Goal: Find specific page/section: Find specific page/section

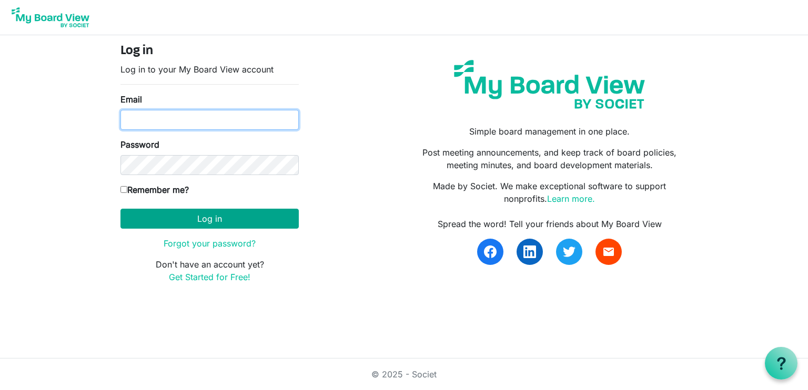
type input "nanauhll@yahoo.com"
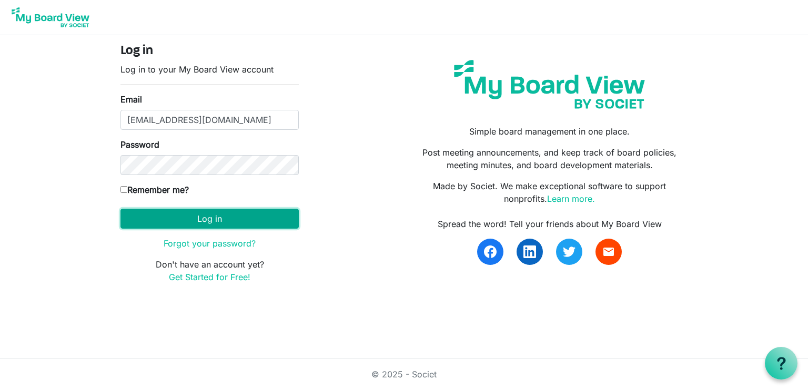
click at [226, 217] on button "Log in" at bounding box center [209, 219] width 178 height 20
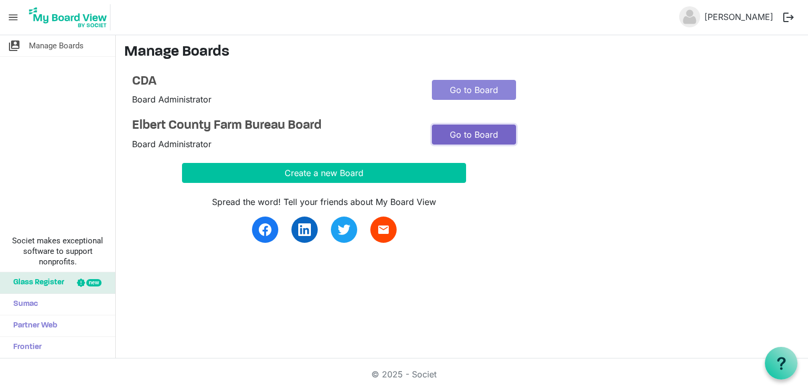
click at [484, 128] on link "Go to Board" at bounding box center [474, 135] width 84 height 20
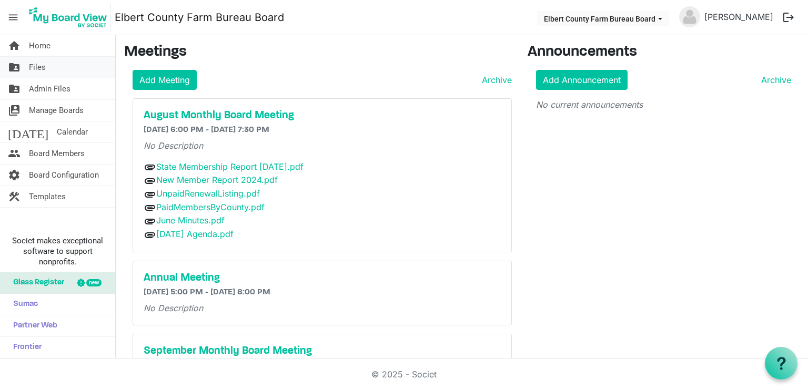
click at [32, 67] on span "Files" at bounding box center [37, 67] width 17 height 21
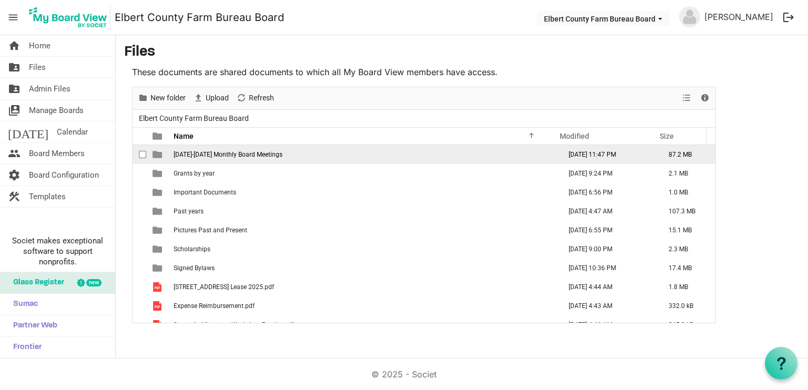
click at [257, 155] on span "2024-2025 Monthly Board Meetings" at bounding box center [228, 154] width 109 height 7
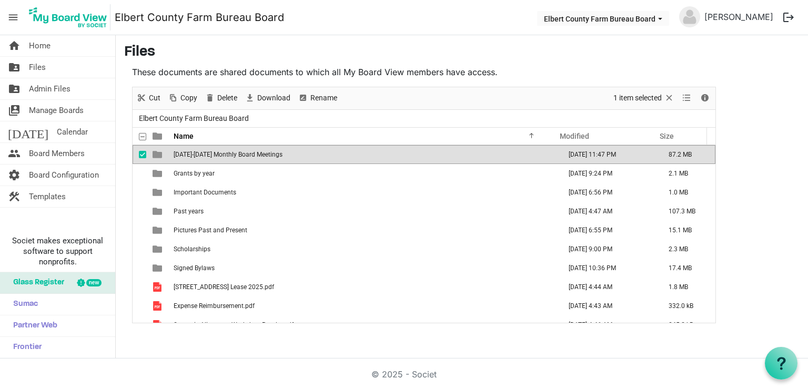
click at [257, 155] on span "2024-2025 Monthly Board Meetings" at bounding box center [228, 154] width 109 height 7
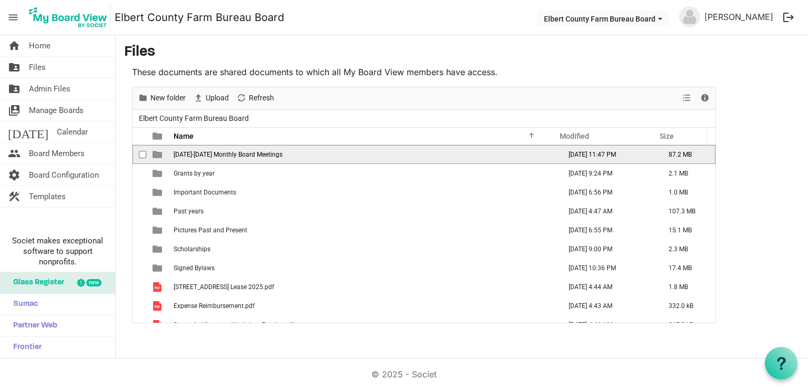
click at [257, 155] on span "2024-2025 Monthly Board Meetings" at bounding box center [228, 154] width 109 height 7
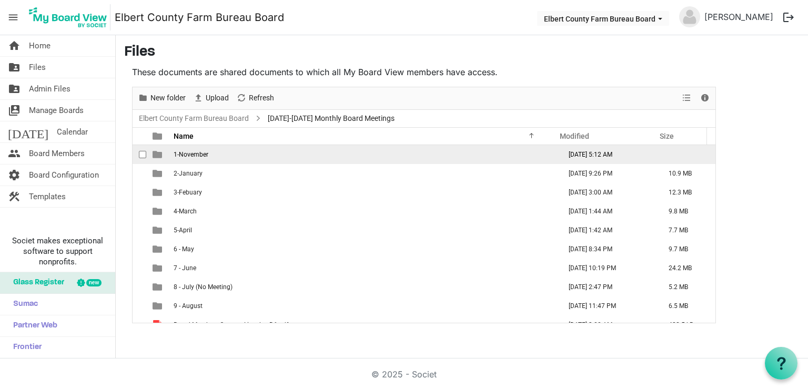
click at [220, 153] on td "1-November" at bounding box center [363, 154] width 387 height 19
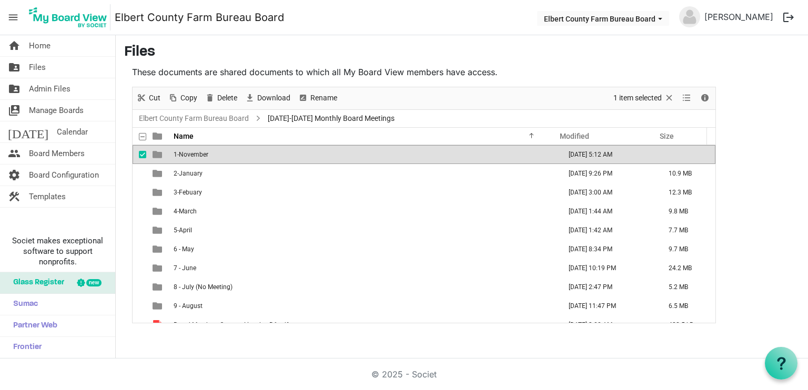
click at [220, 153] on td "1-November" at bounding box center [363, 154] width 387 height 19
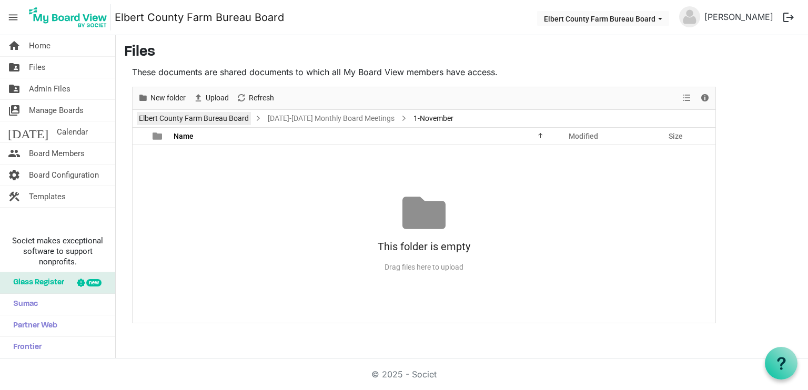
click at [223, 116] on link "Elbert County Farm Bureau Board" at bounding box center [194, 118] width 114 height 13
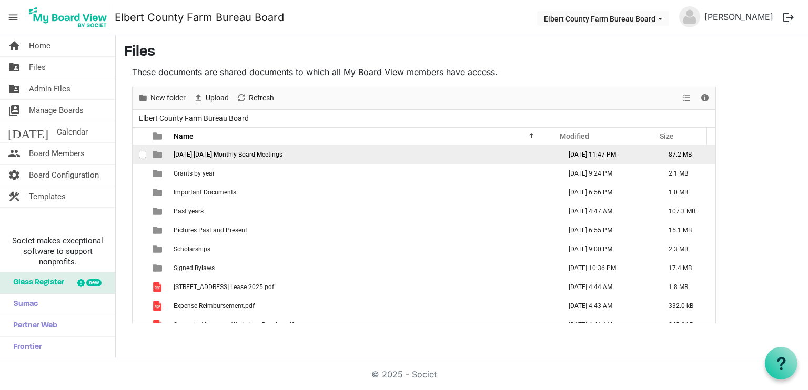
click at [250, 151] on span "2024-2025 Monthly Board Meetings" at bounding box center [228, 154] width 109 height 7
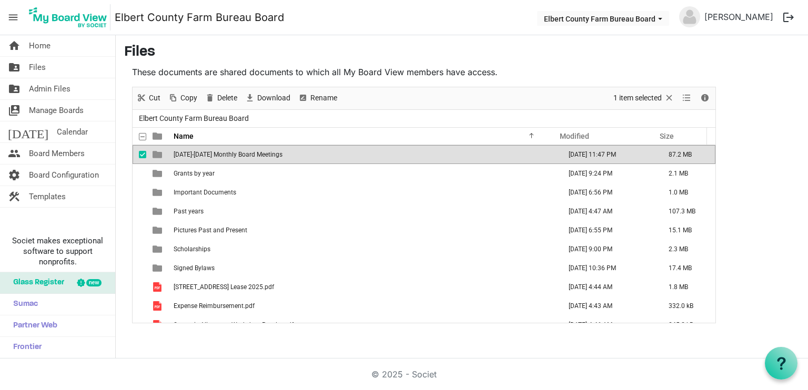
click at [250, 151] on span "2024-2025 Monthly Board Meetings" at bounding box center [228, 154] width 109 height 7
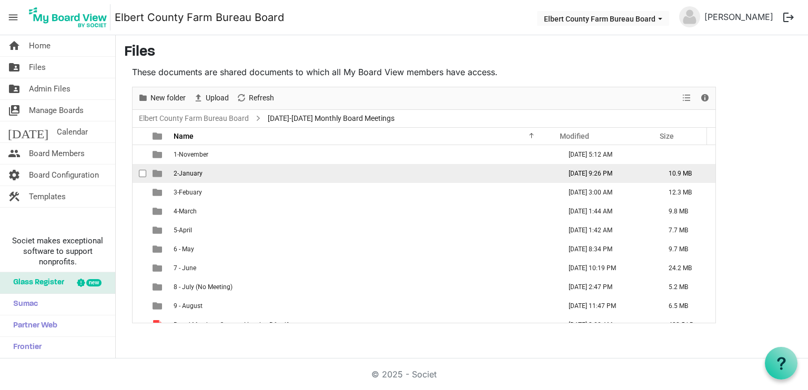
click at [198, 172] on span "2-January" at bounding box center [188, 173] width 29 height 7
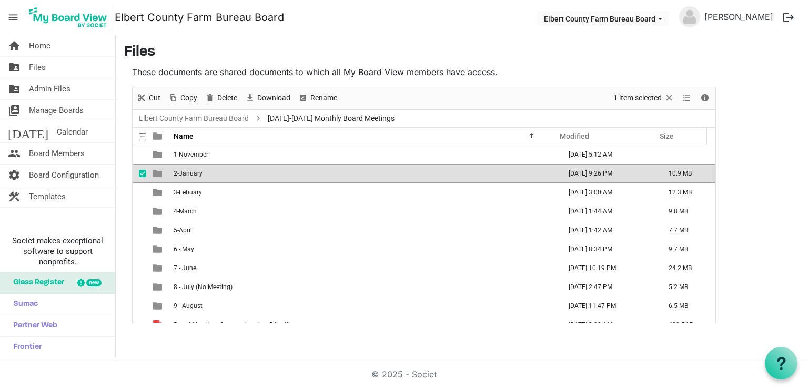
click at [198, 172] on span "2-January" at bounding box center [188, 173] width 29 height 7
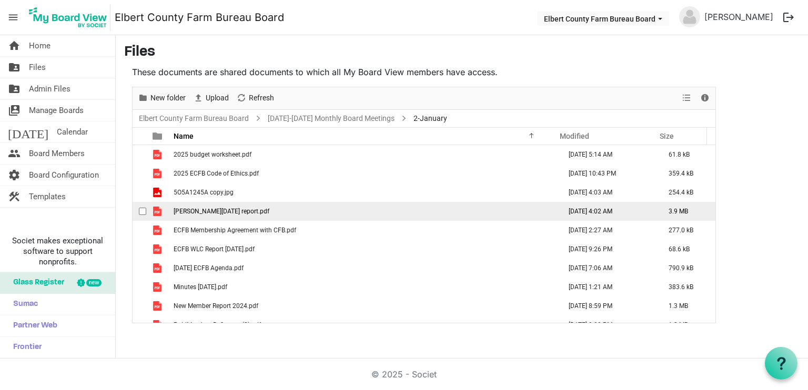
click at [186, 210] on span "Don January 2025 report.pdf" at bounding box center [222, 211] width 96 height 7
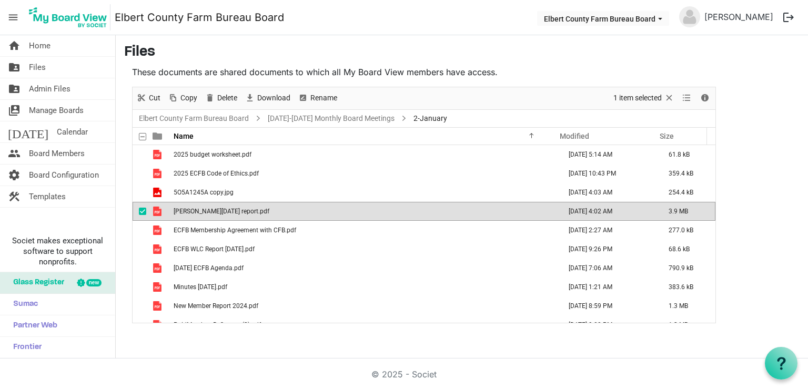
click at [186, 212] on span "Don January 2025 report.pdf" at bounding box center [222, 211] width 96 height 7
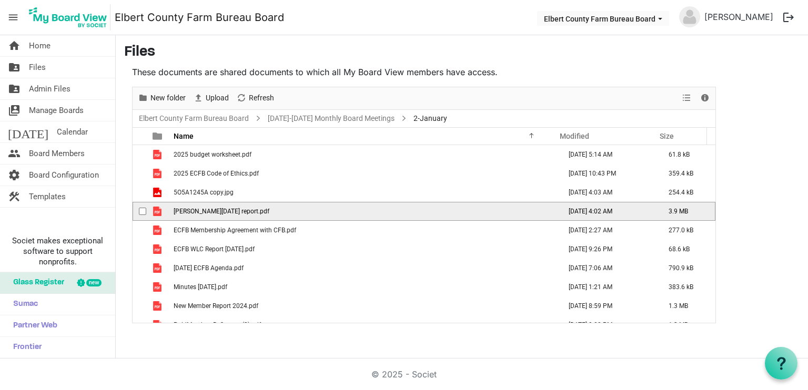
click at [186, 212] on span "Don January 2025 report.pdf" at bounding box center [222, 211] width 96 height 7
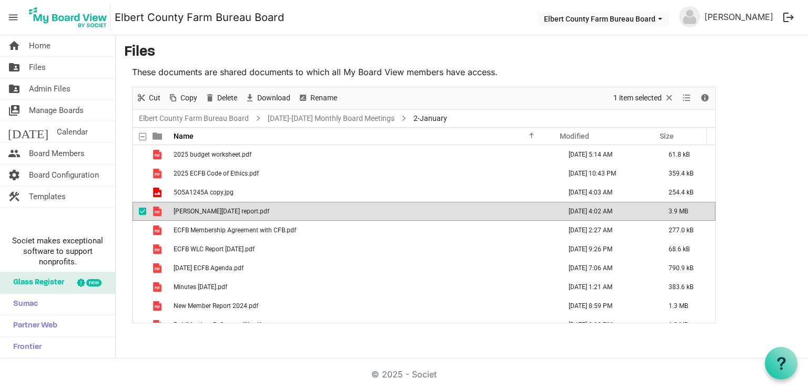
click at [186, 212] on span "Don January 2025 report.pdf" at bounding box center [222, 211] width 96 height 7
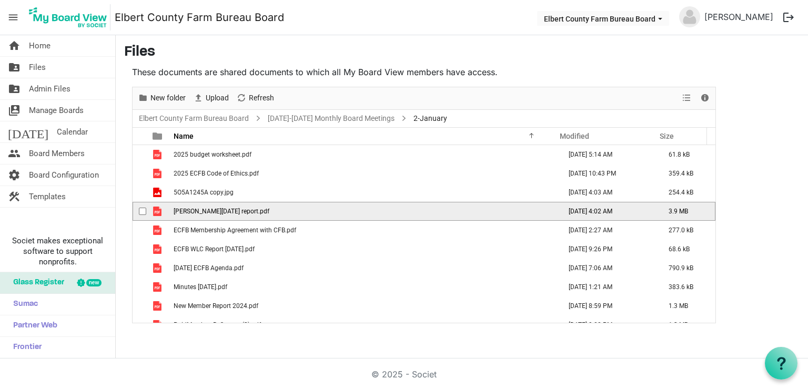
click at [186, 212] on span "Don January 2025 report.pdf" at bounding box center [222, 211] width 96 height 7
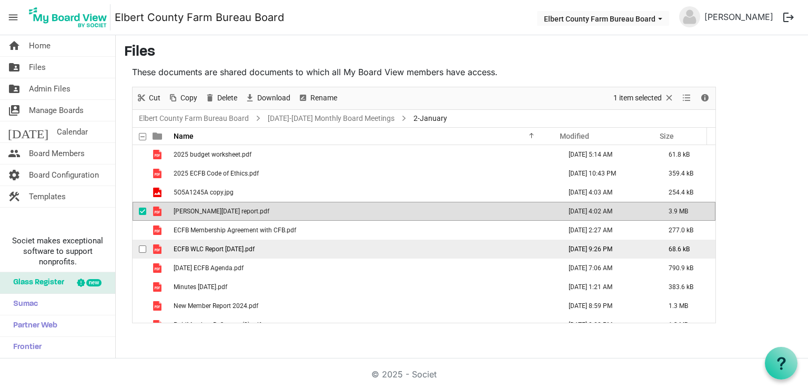
click at [224, 248] on span "ECFB WLC Report 1.23.25.pdf" at bounding box center [214, 249] width 81 height 7
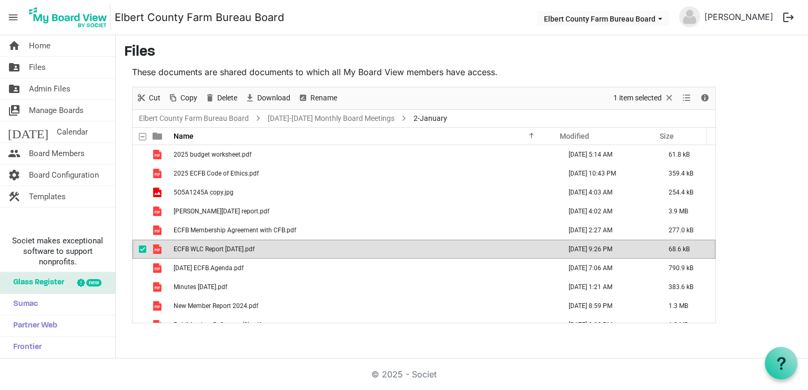
click at [268, 248] on td "ECFB WLC Report 1.23.25.pdf" at bounding box center [363, 249] width 387 height 19
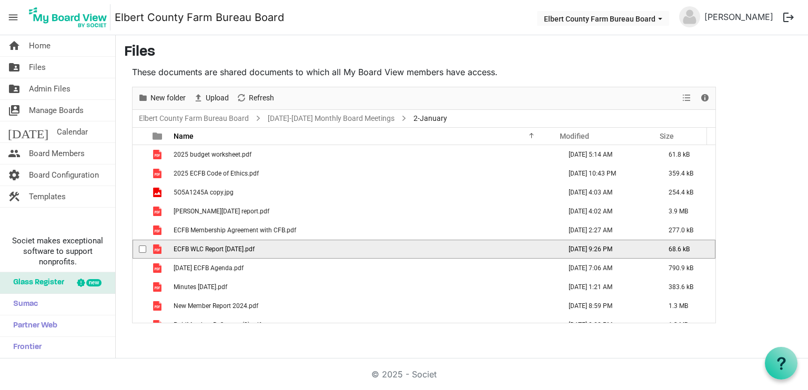
click at [185, 246] on span "ECFB WLC Report 1.23.25.pdf" at bounding box center [214, 249] width 81 height 7
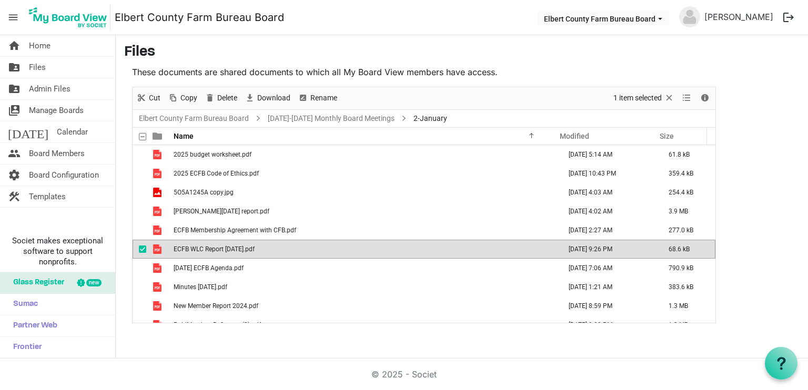
click at [189, 249] on span "ECFB WLC Report 1.23.25.pdf" at bounding box center [214, 249] width 81 height 7
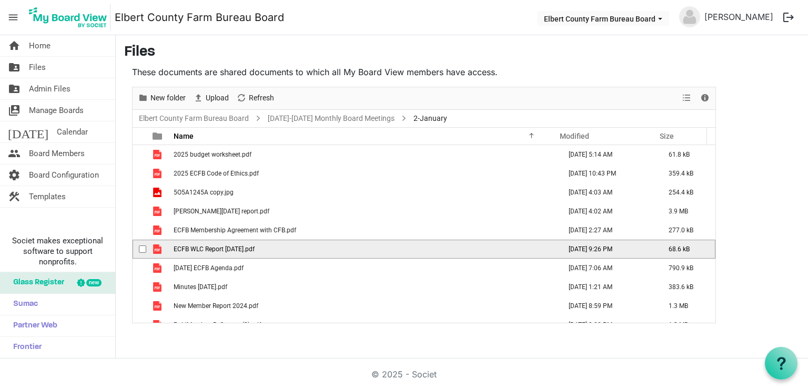
click at [189, 249] on span "ECFB WLC Report 1.23.25.pdf" at bounding box center [214, 249] width 81 height 7
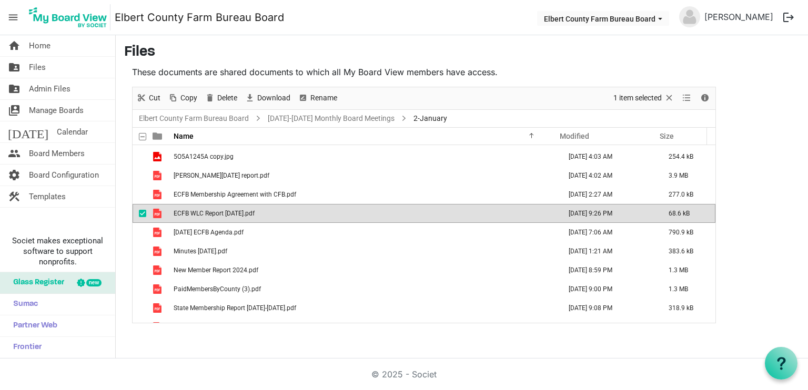
scroll to position [53, 0]
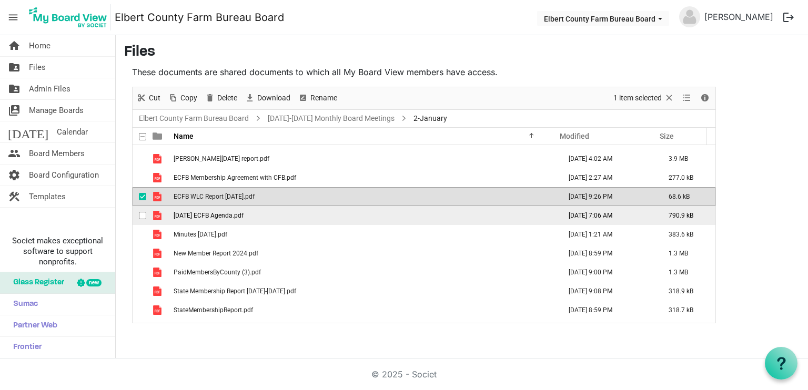
click at [244, 215] on span "Jan 23, 2025 ECFB Agenda.pdf" at bounding box center [209, 215] width 70 height 7
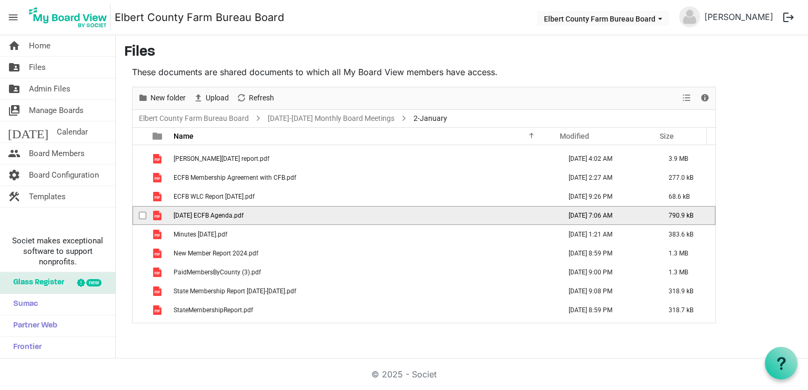
click at [244, 215] on span "Jan 23, 2025 ECFB Agenda.pdf" at bounding box center [209, 215] width 70 height 7
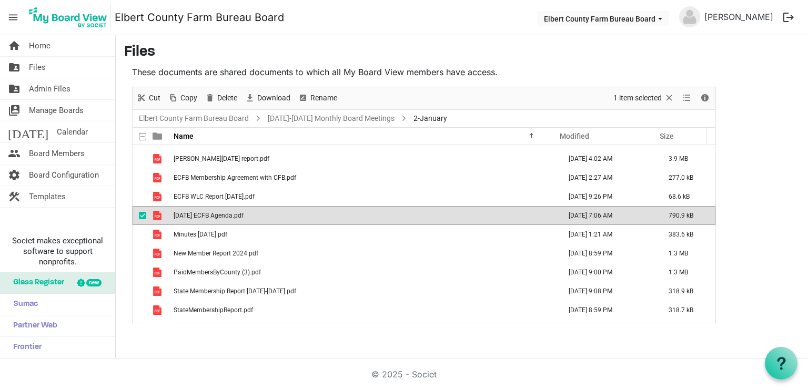
click at [244, 215] on span "Jan 23, 2025 ECFB Agenda.pdf" at bounding box center [209, 215] width 70 height 7
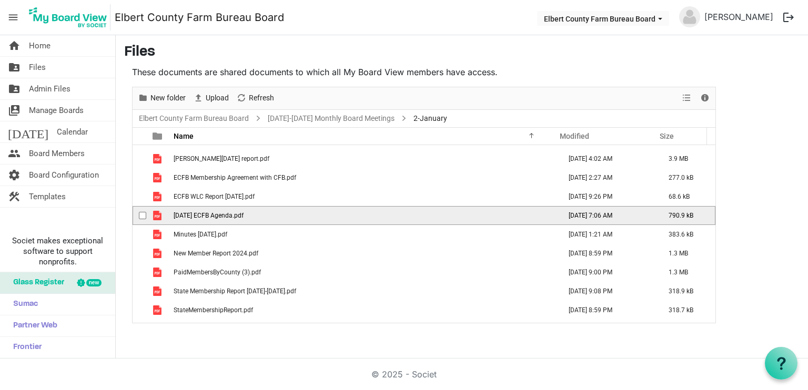
click at [244, 215] on span "Jan 23, 2025 ECFB Agenda.pdf" at bounding box center [209, 215] width 70 height 7
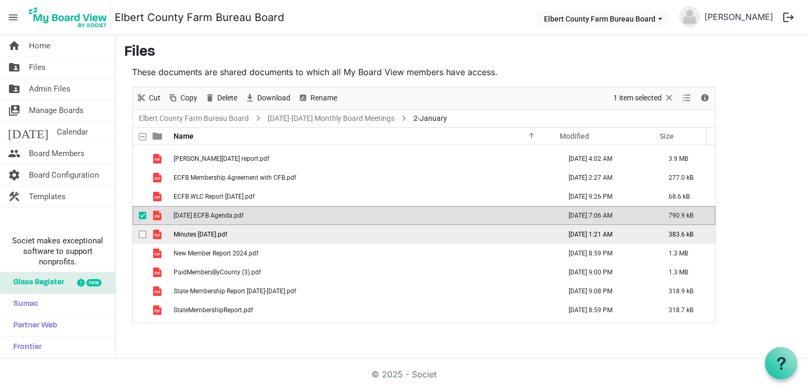
click at [218, 238] on td "Minutes November 2024.pdf" at bounding box center [363, 234] width 387 height 19
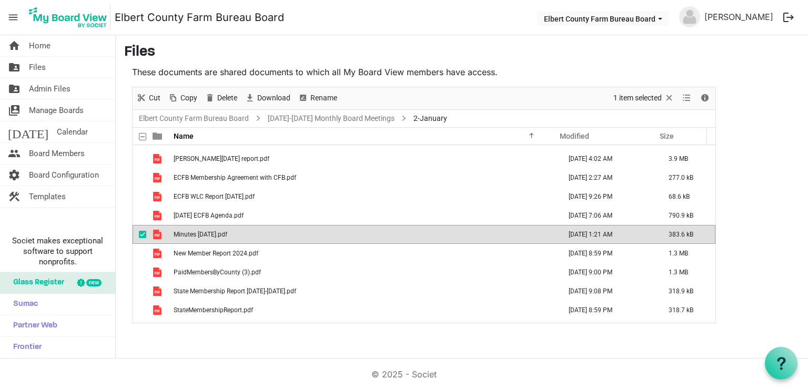
click at [219, 237] on span "Minutes November 2024.pdf" at bounding box center [201, 234] width 54 height 7
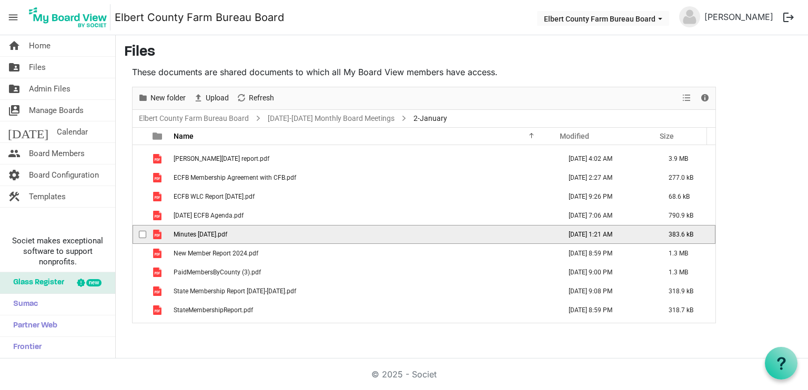
click at [219, 237] on span "Minutes November 2024.pdf" at bounding box center [201, 234] width 54 height 7
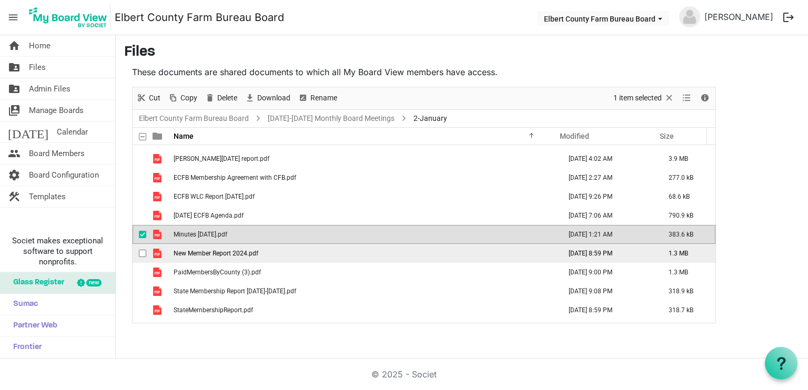
click at [225, 252] on span "New Member Report 2024.pdf" at bounding box center [216, 253] width 85 height 7
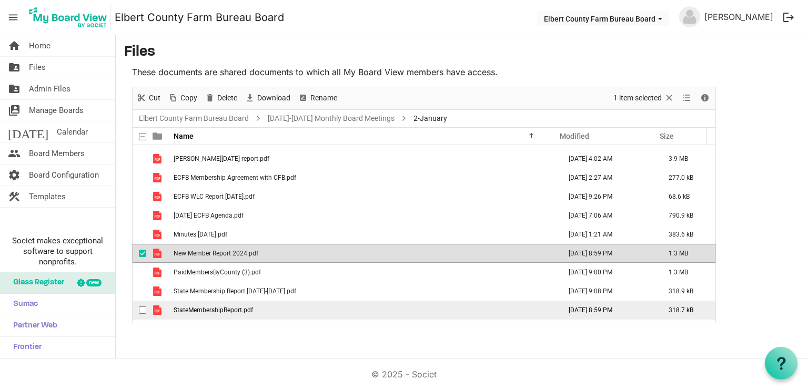
scroll to position [87, 0]
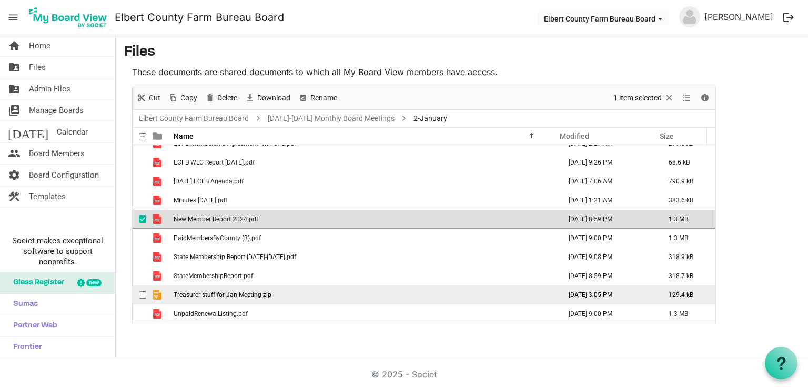
click at [237, 294] on span "Treasurer stuff for Jan Meeting.zip" at bounding box center [223, 295] width 98 height 7
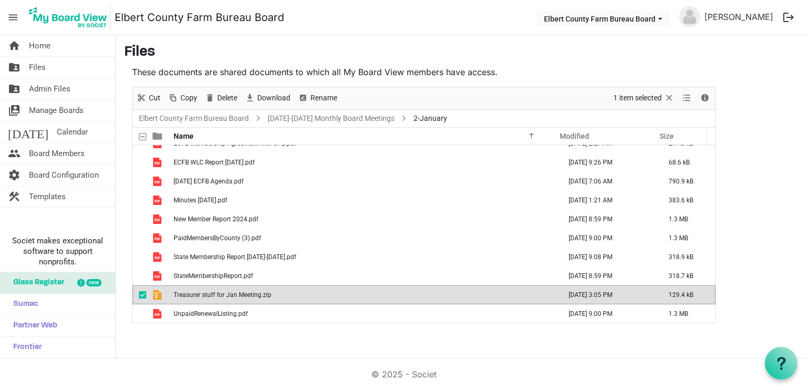
click at [238, 295] on span "Treasurer stuff for Jan Meeting.zip" at bounding box center [223, 295] width 98 height 7
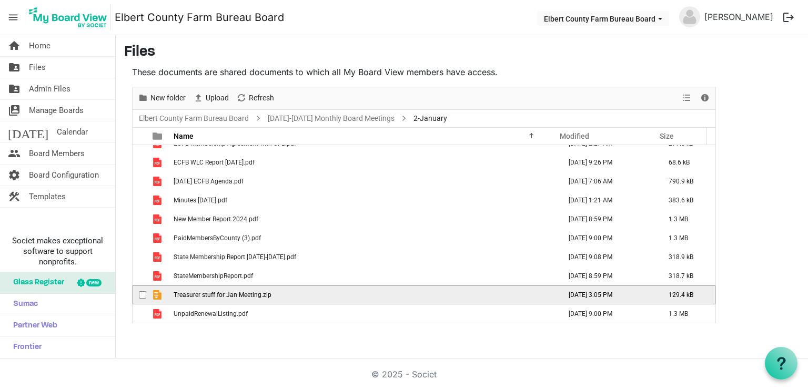
click at [238, 295] on span "Treasurer stuff for Jan Meeting.zip" at bounding box center [223, 295] width 98 height 7
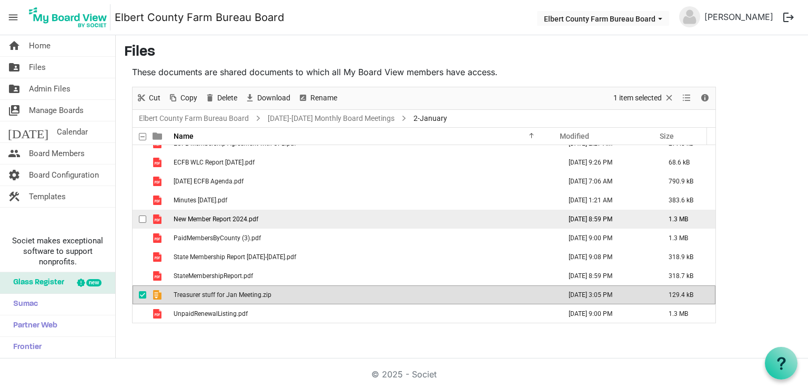
click at [220, 216] on span "New Member Report 2024.pdf" at bounding box center [216, 219] width 85 height 7
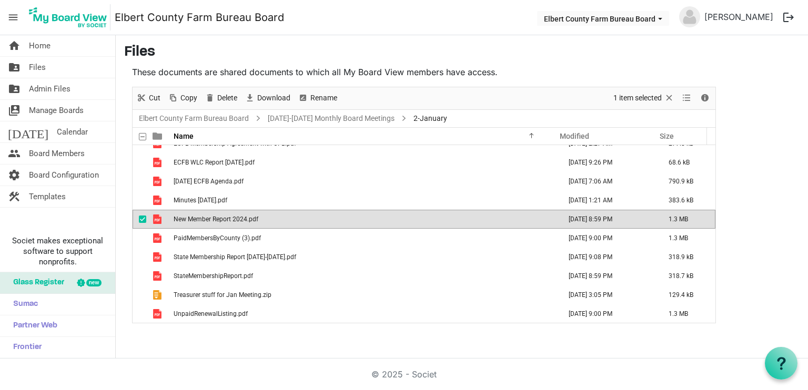
click at [220, 217] on span "New Member Report 2024.pdf" at bounding box center [216, 219] width 85 height 7
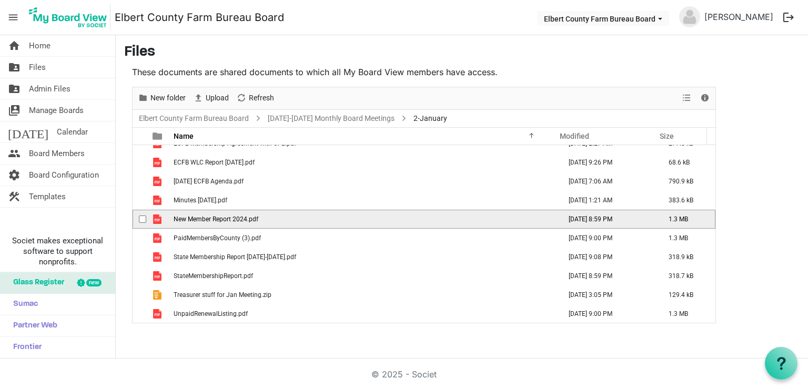
click at [220, 217] on span "New Member Report 2024.pdf" at bounding box center [216, 219] width 85 height 7
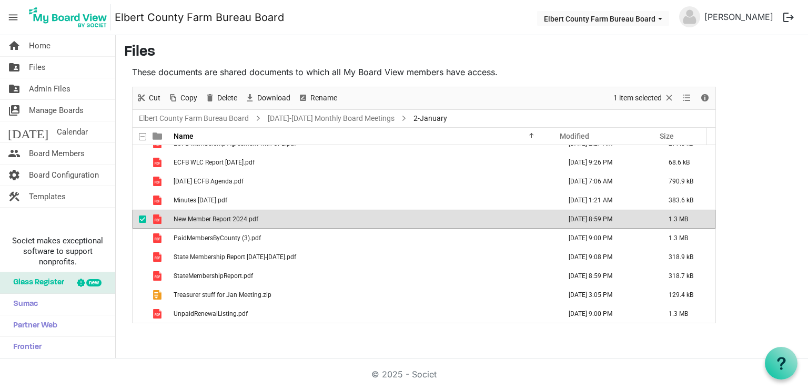
click at [272, 375] on div "© 2025 - Societ" at bounding box center [404, 375] width 600 height 32
click at [269, 221] on td "New Member Report 2024.pdf" at bounding box center [363, 219] width 387 height 19
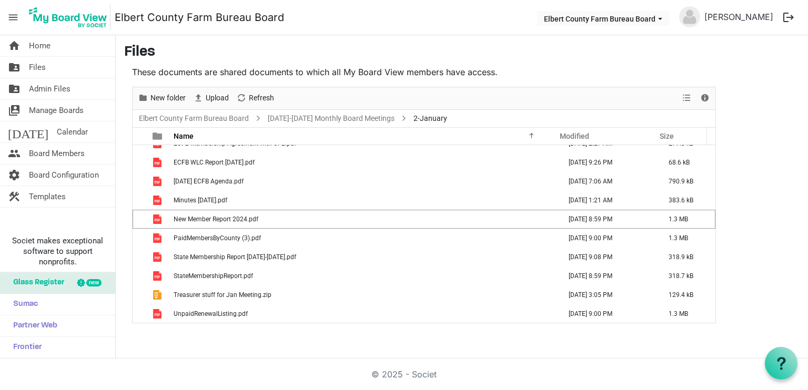
drag, startPoint x: 808, startPoint y: 165, endPoint x: 795, endPoint y: 164, distance: 12.7
click at [808, 165] on main "Files These documents are shared documents to which all My Board View members h…" at bounding box center [462, 183] width 692 height 297
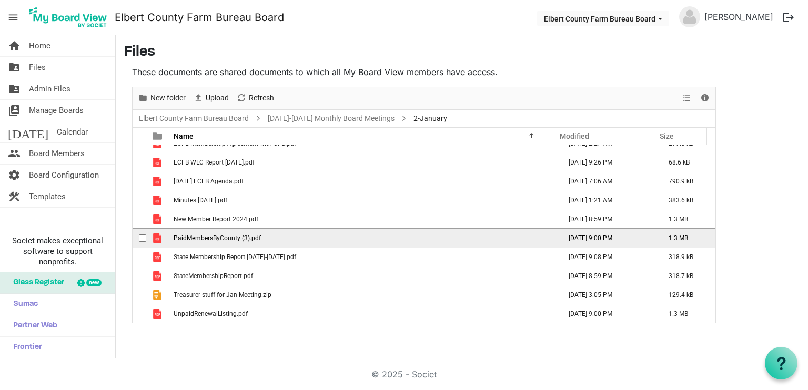
click at [238, 235] on span "PaidMembersByCounty (3).pdf" at bounding box center [217, 238] width 87 height 7
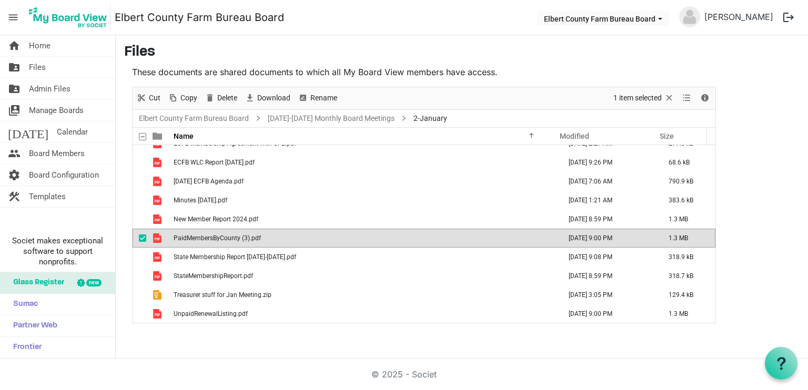
click at [238, 235] on span "PaidMembersByCounty (3).pdf" at bounding box center [217, 238] width 87 height 7
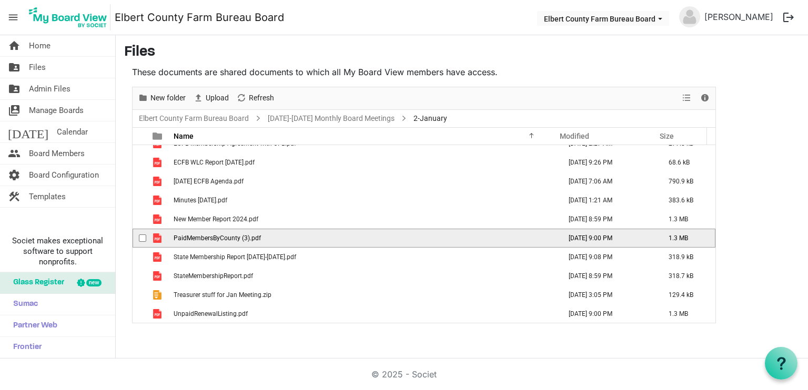
click at [238, 235] on span "PaidMembersByCounty (3).pdf" at bounding box center [217, 238] width 87 height 7
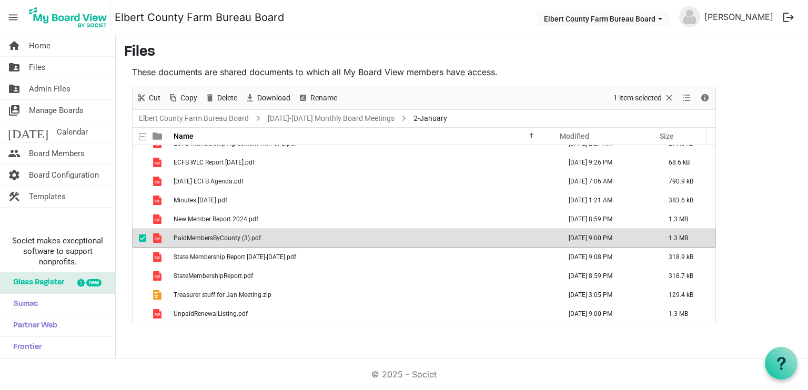
click at [245, 235] on span "PaidMembersByCounty (3).pdf" at bounding box center [217, 238] width 87 height 7
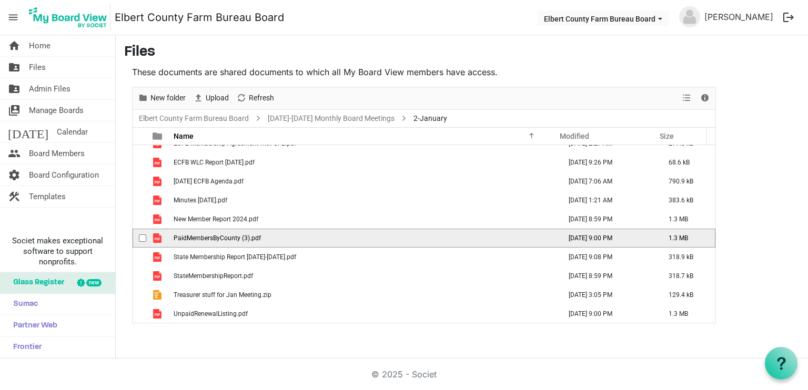
click at [224, 238] on span "PaidMembersByCounty (3).pdf" at bounding box center [217, 238] width 87 height 7
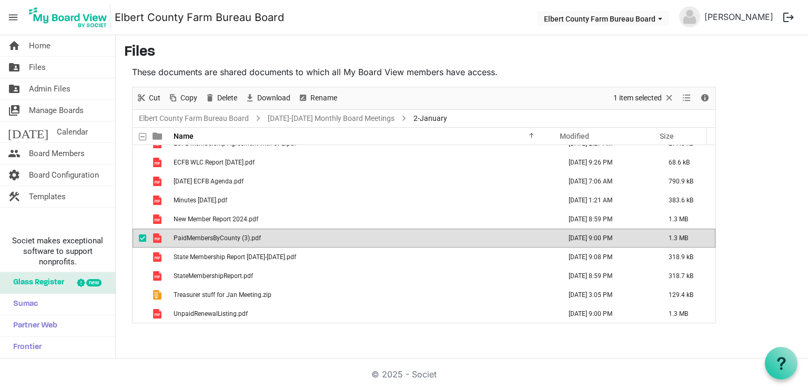
click at [224, 238] on span "PaidMembersByCounty (3).pdf" at bounding box center [217, 238] width 87 height 7
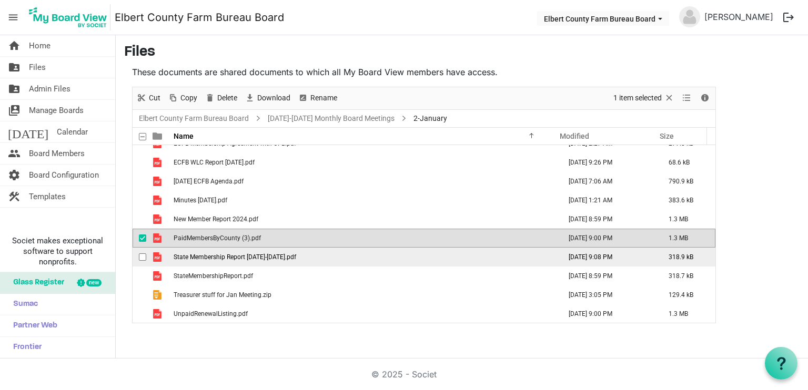
click at [271, 258] on span "State Membership Report 7.1.2024-12.31.2024.pdf" at bounding box center [235, 257] width 123 height 7
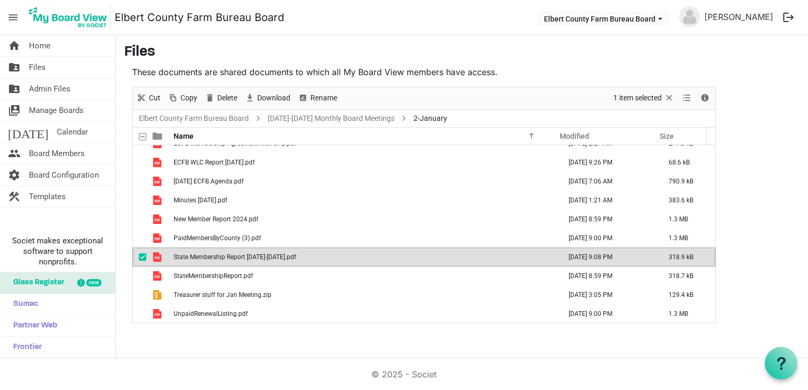
click at [272, 258] on span "State Membership Report 7.1.2024-12.31.2024.pdf" at bounding box center [235, 257] width 123 height 7
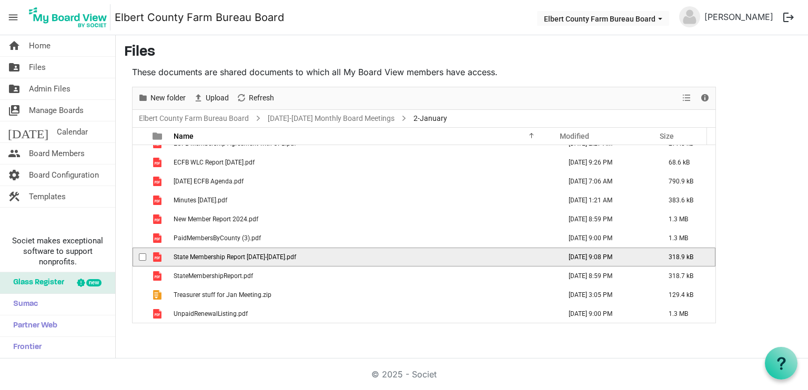
click at [272, 258] on span "State Membership Report 7.1.2024-12.31.2024.pdf" at bounding box center [235, 257] width 123 height 7
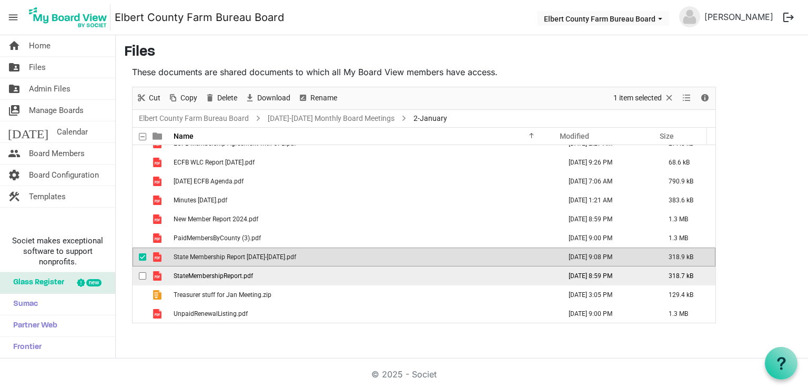
click at [238, 281] on td "StateMembershipReport.pdf" at bounding box center [363, 276] width 387 height 19
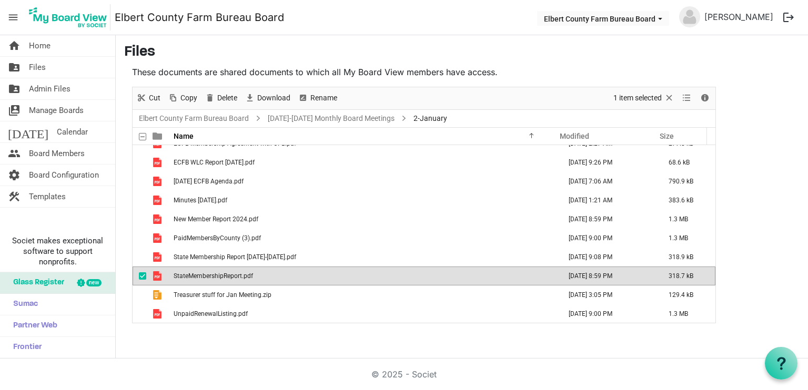
click at [238, 281] on td "StateMembershipReport.pdf" at bounding box center [363, 276] width 387 height 19
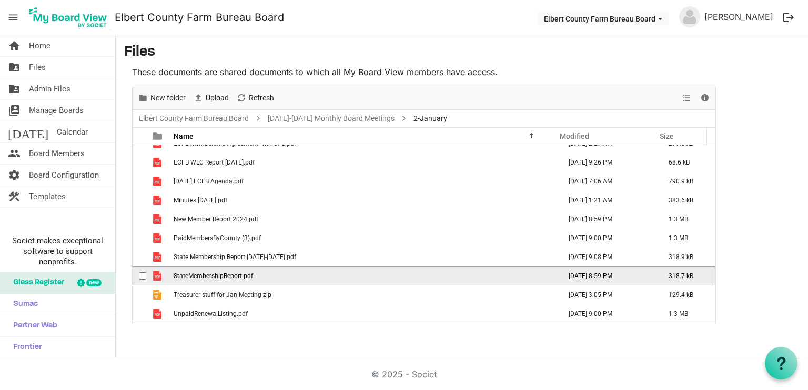
click at [238, 281] on td "StateMembershipReport.pdf" at bounding box center [363, 276] width 387 height 19
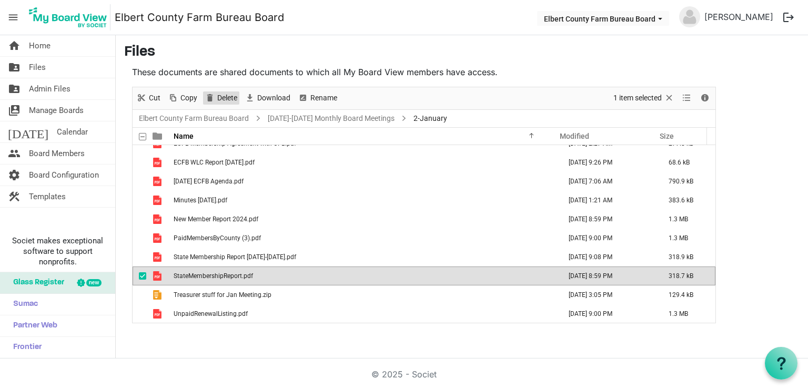
click at [230, 94] on span "Delete" at bounding box center [227, 98] width 22 height 13
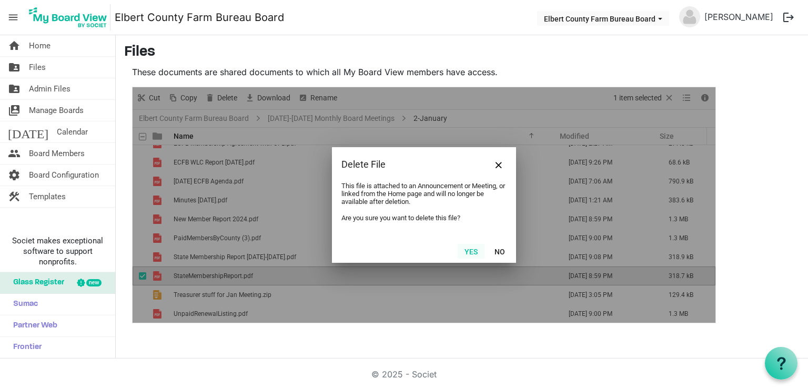
click at [470, 252] on button "Yes" at bounding box center [471, 251] width 27 height 15
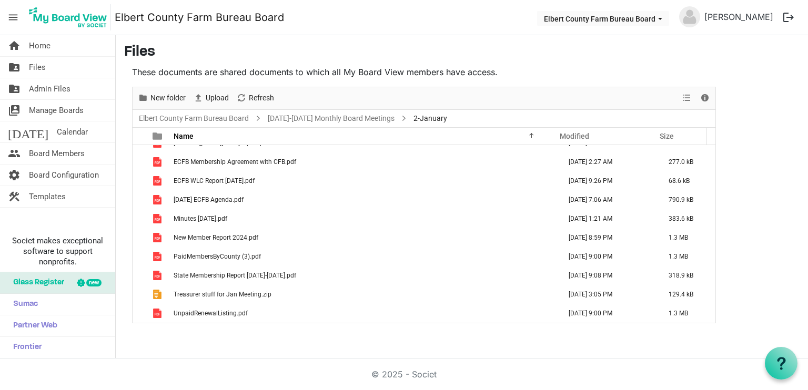
scroll to position [68, 0]
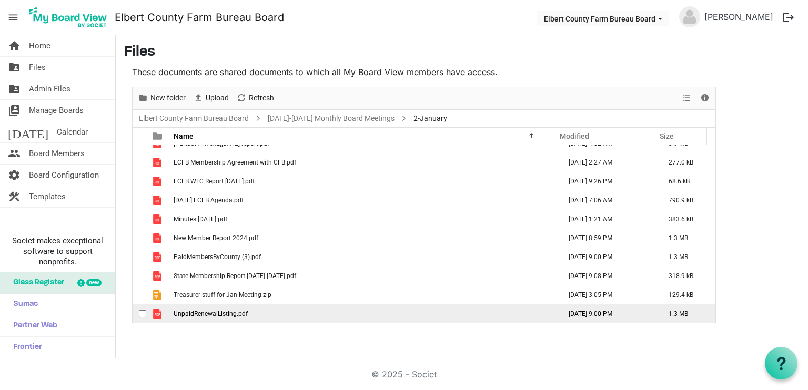
click at [217, 313] on span "UnpaidRenewalListing.pdf" at bounding box center [211, 313] width 74 height 7
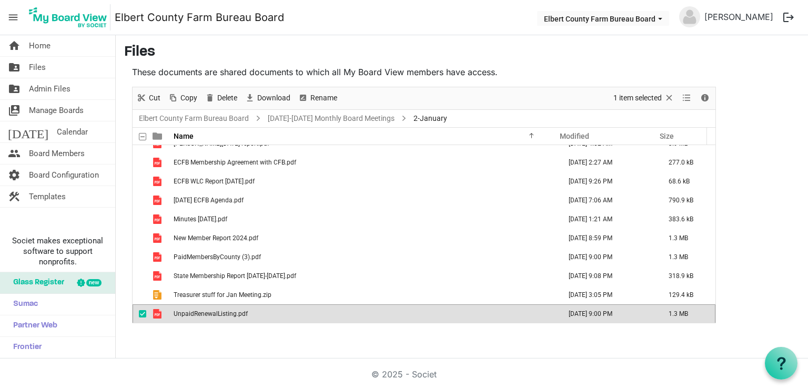
click at [218, 313] on span "UnpaidRenewalListing.pdf" at bounding box center [211, 313] width 74 height 7
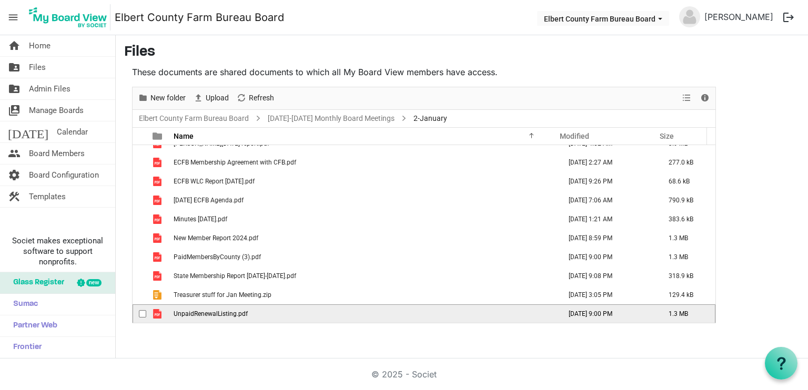
click at [218, 313] on span "UnpaidRenewalListing.pdf" at bounding box center [211, 313] width 74 height 7
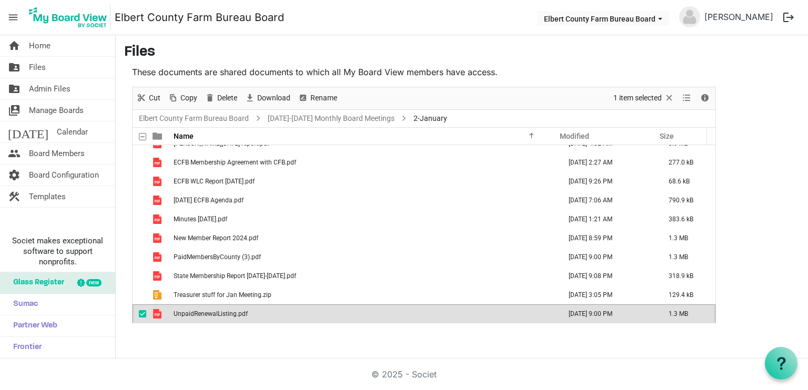
click at [248, 317] on td "UnpaidRenewalListing.pdf" at bounding box center [363, 314] width 387 height 19
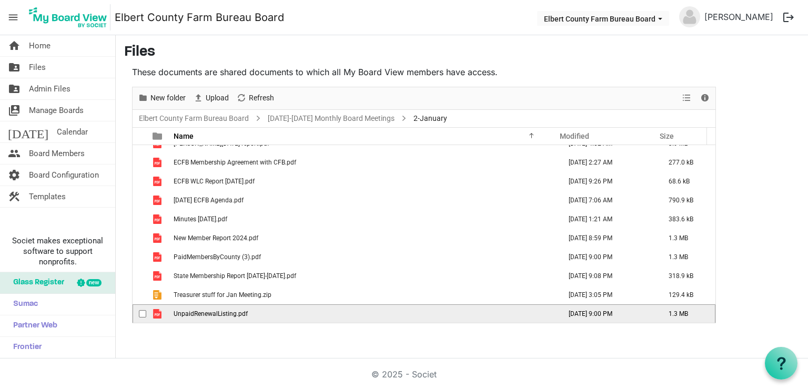
click at [248, 317] on td "UnpaidRenewalListing.pdf" at bounding box center [363, 314] width 387 height 19
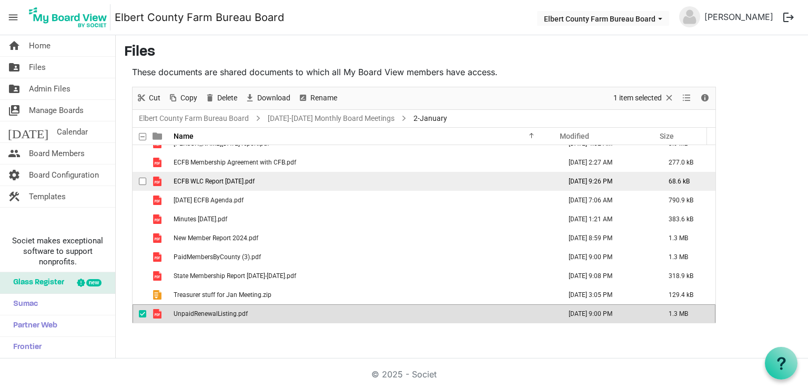
scroll to position [0, 0]
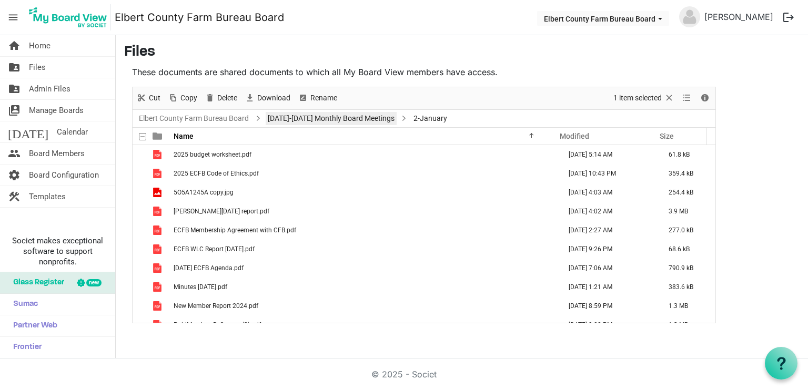
click at [350, 116] on link "2024-2025 Monthly Board Meetings" at bounding box center [331, 118] width 131 height 13
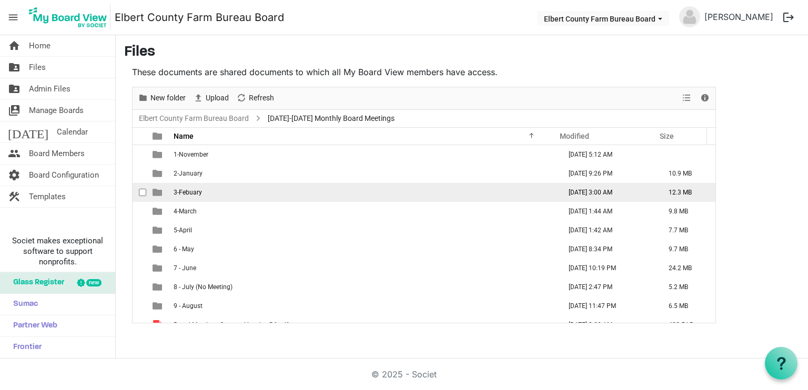
click at [196, 192] on span "3-Febuary" at bounding box center [188, 192] width 28 height 7
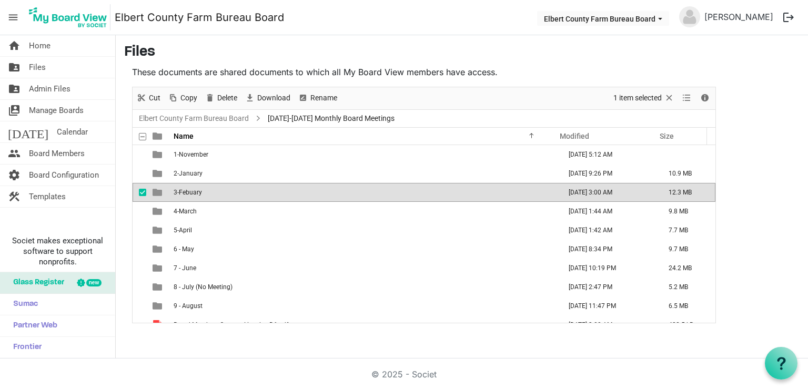
click at [197, 192] on span "3-Febuary" at bounding box center [188, 192] width 28 height 7
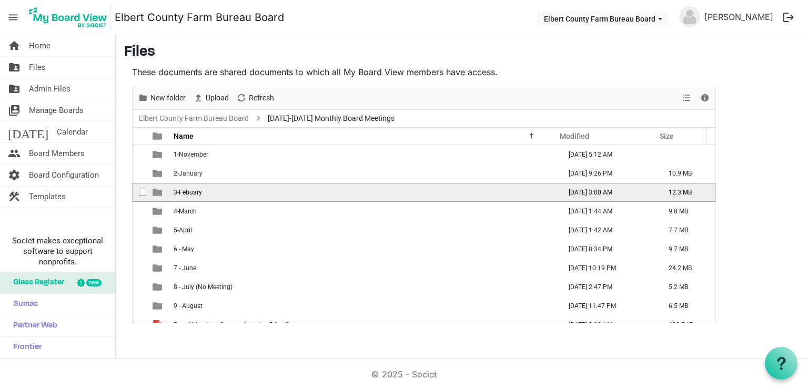
click at [198, 192] on span "3-Febuary" at bounding box center [188, 192] width 28 height 7
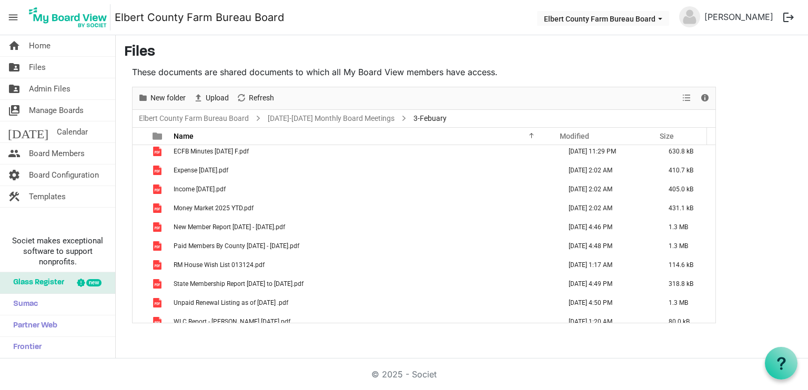
scroll to position [182, 0]
